Goal: Task Accomplishment & Management: Manage account settings

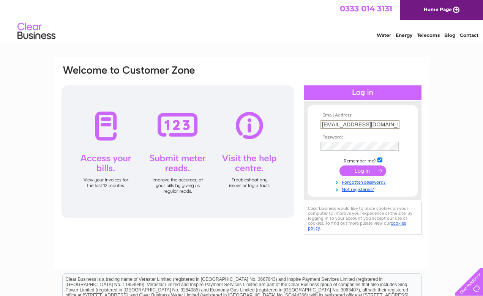
type input "Grosvenor.treasurer1855@gmail.com"
click at [363, 170] on input "submit" at bounding box center [362, 171] width 47 height 11
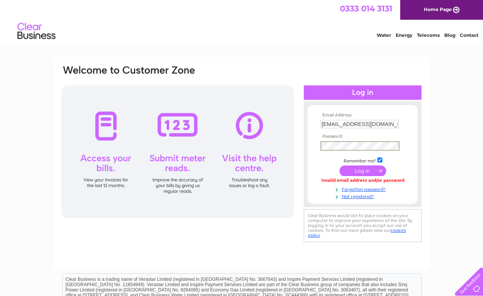
click at [374, 126] on input "[EMAIL_ADDRESS][DOMAIN_NAME]" at bounding box center [359, 124] width 78 height 8
click at [374, 126] on input "grosvenor.treasurer1855@gmail.com" at bounding box center [359, 124] width 79 height 9
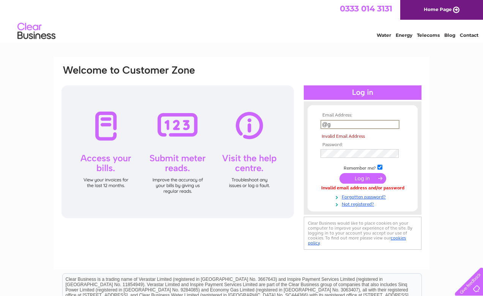
type input "@"
click at [394, 124] on input "text" at bounding box center [359, 124] width 79 height 9
type input "grosvenor.treasurer1855@gmail.com"
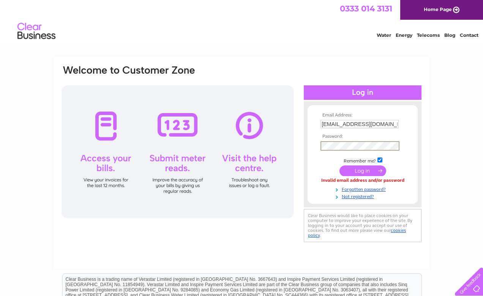
click at [368, 172] on input "submit" at bounding box center [362, 171] width 47 height 11
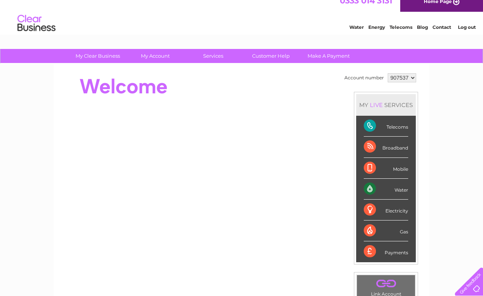
scroll to position [8, 0]
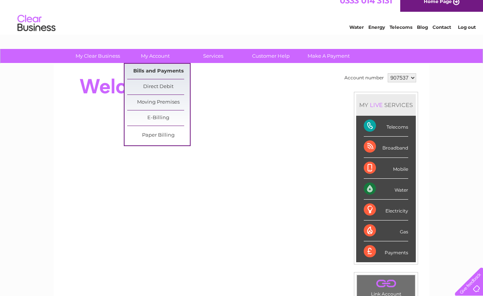
click at [158, 69] on link "Bills and Payments" at bounding box center [158, 71] width 63 height 15
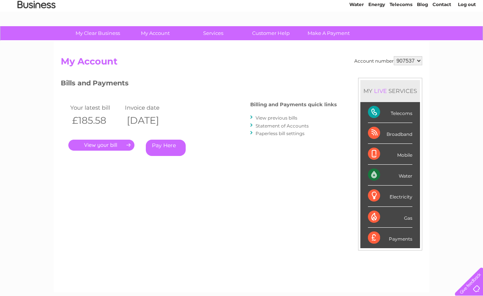
scroll to position [32, 0]
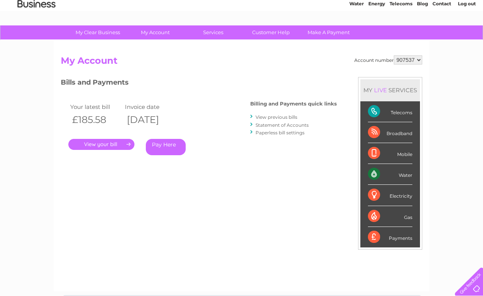
click at [121, 142] on link "." at bounding box center [101, 144] width 66 height 11
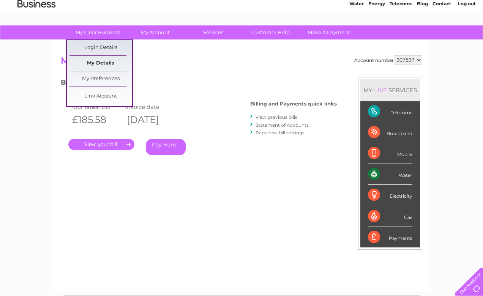
click at [101, 62] on link "My Details" at bounding box center [100, 63] width 63 height 15
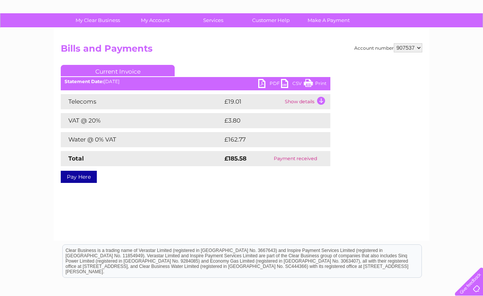
scroll to position [46, 0]
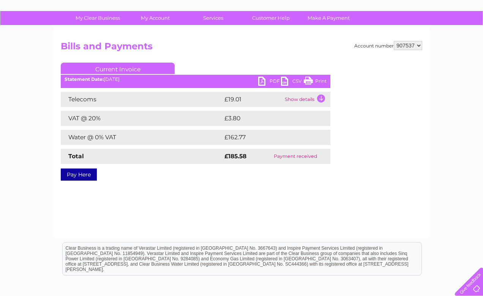
click at [321, 100] on td "Show details" at bounding box center [306, 99] width 47 height 15
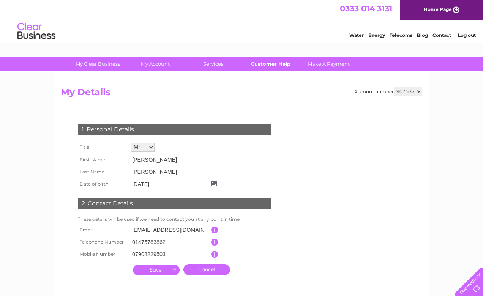
click at [271, 63] on link "Customer Help" at bounding box center [271, 64] width 63 height 14
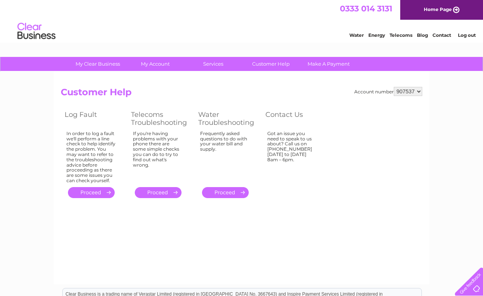
click at [235, 101] on h2 "Customer Help" at bounding box center [241, 94] width 361 height 14
click at [399, 36] on link "Telecoms" at bounding box center [401, 35] width 23 height 6
